Goal: Transaction & Acquisition: Purchase product/service

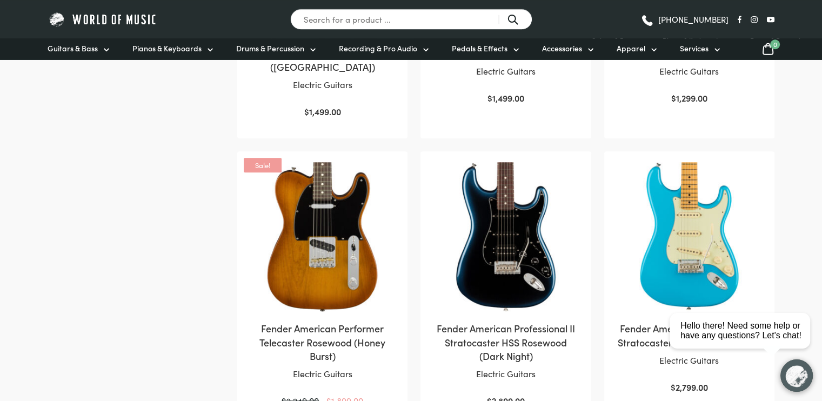
scroll to position [973, 0]
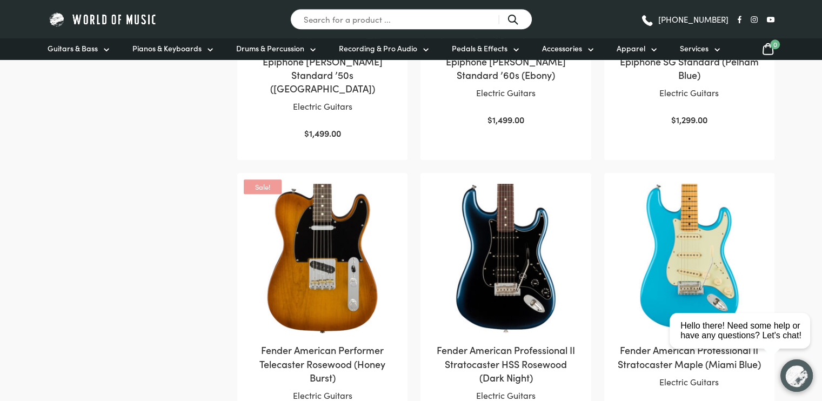
click at [335, 217] on img at bounding box center [322, 258] width 149 height 149
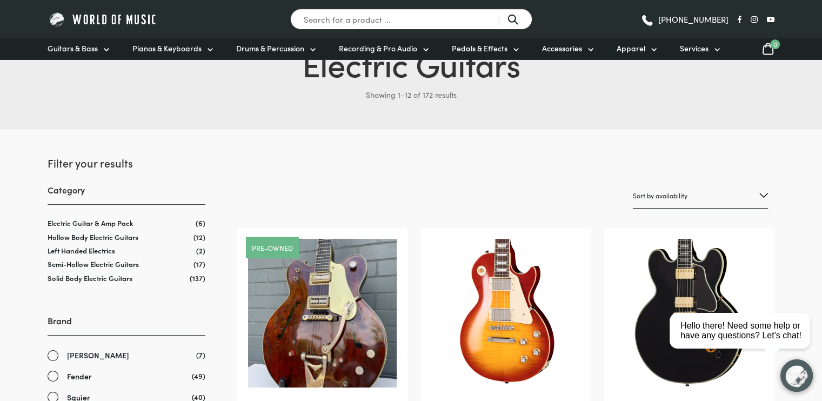
scroll to position [0, 0]
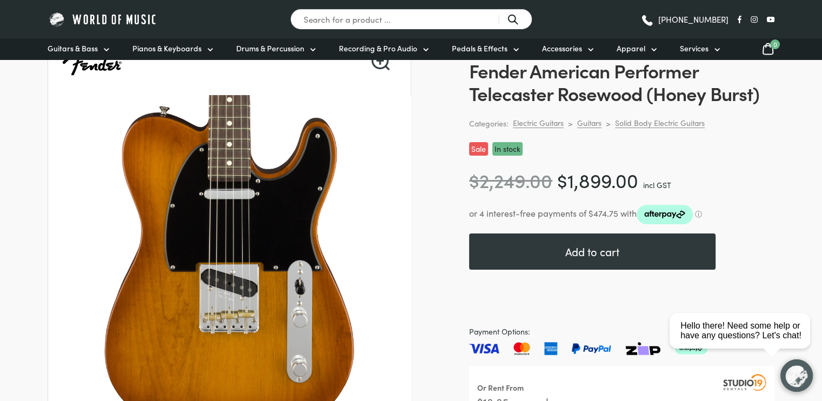
scroll to position [108, 0]
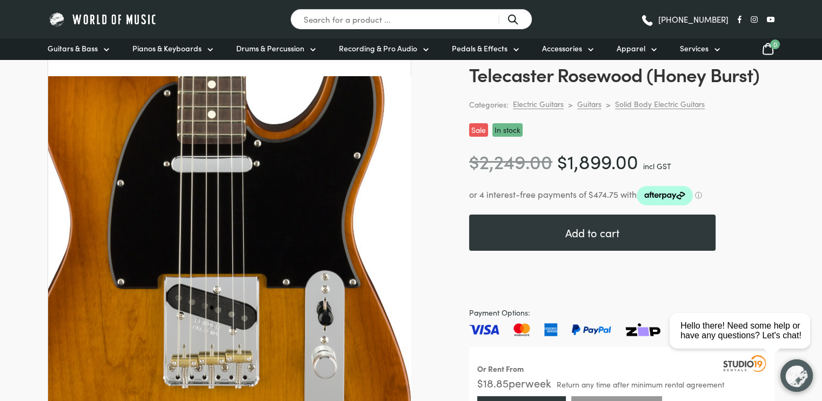
click at [265, 206] on img at bounding box center [212, 275] width 540 height 540
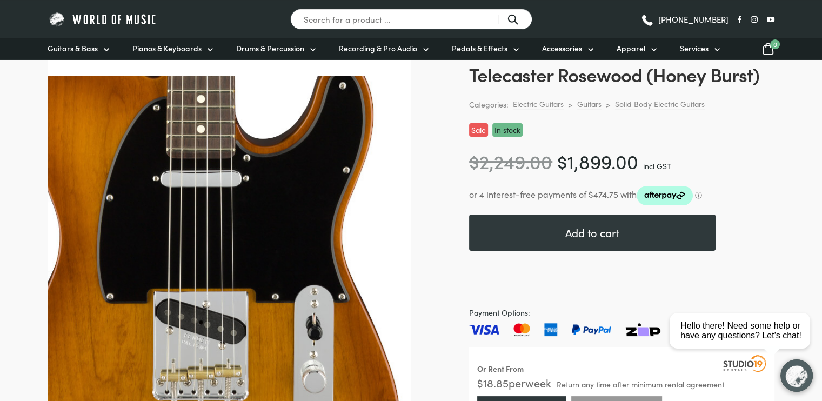
click at [287, 218] on img at bounding box center [201, 290] width 540 height 540
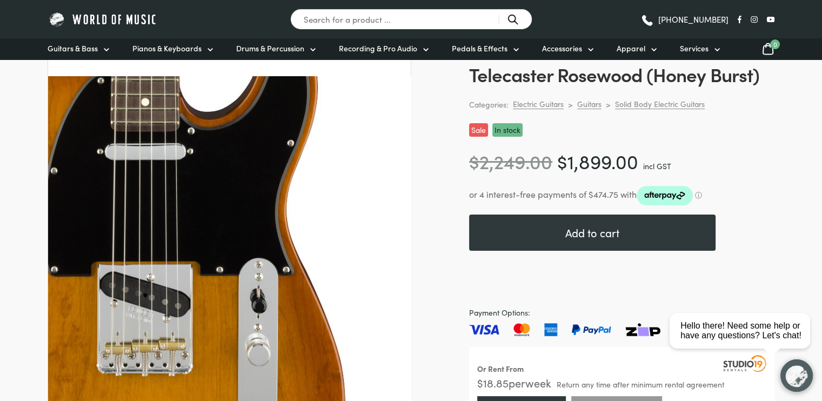
click at [401, 229] on img at bounding box center [145, 263] width 540 height 540
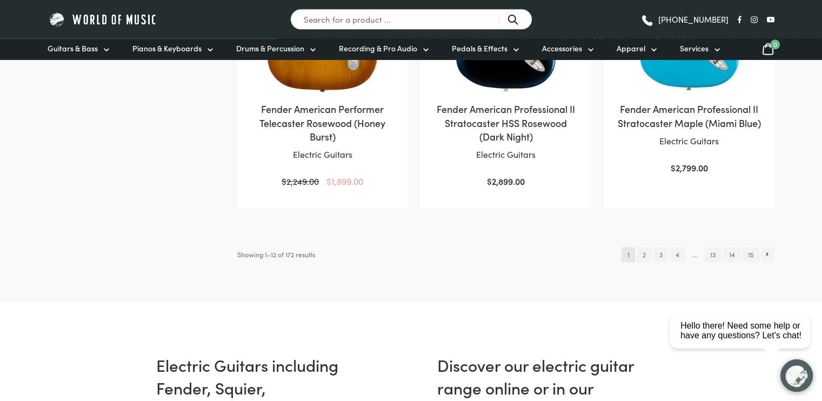
scroll to position [1189, 0]
